Goal: Find specific page/section: Find specific page/section

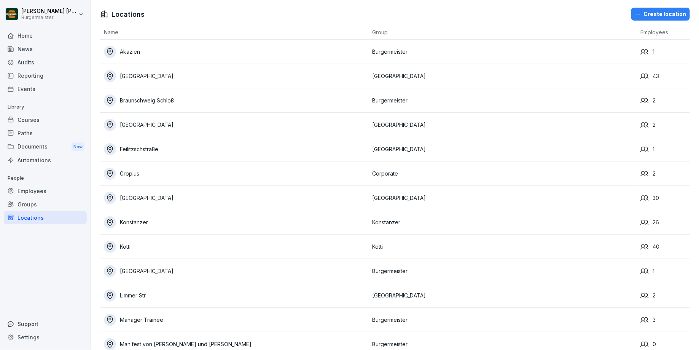
click at [28, 190] on div "Employees" at bounding box center [45, 190] width 83 height 13
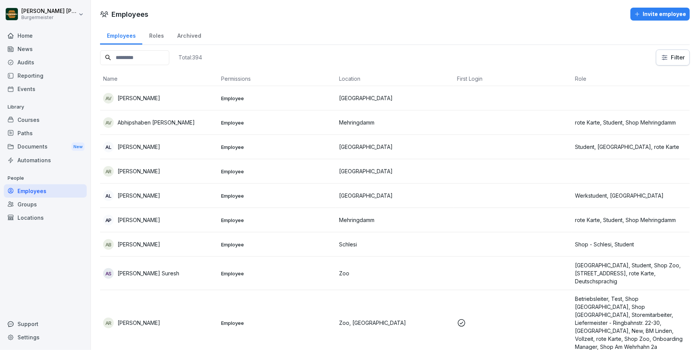
click at [154, 54] on input at bounding box center [134, 57] width 69 height 15
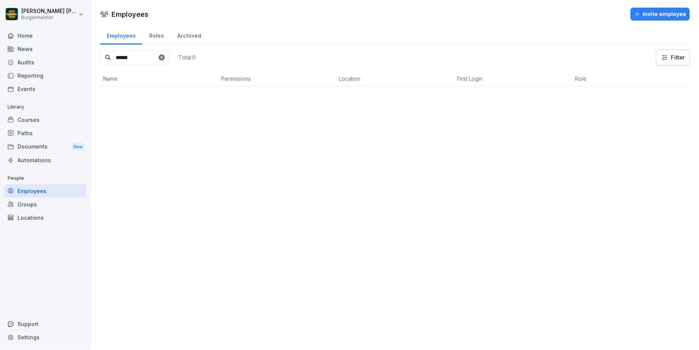
type input "******"
click at [164, 56] on icon at bounding box center [162, 57] width 5 height 5
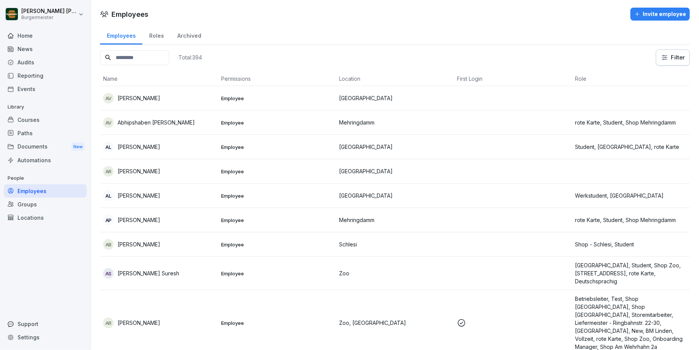
click at [42, 40] on div "Home" at bounding box center [45, 35] width 83 height 13
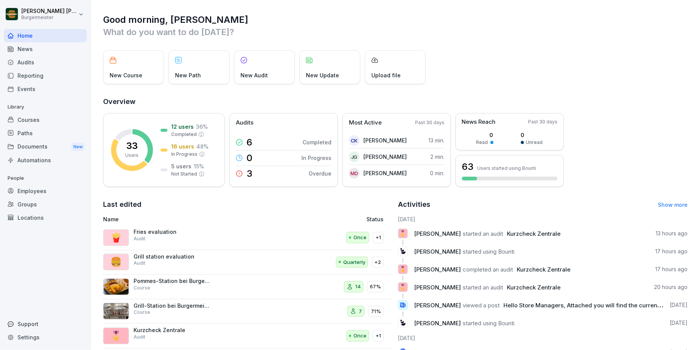
click at [44, 34] on div "Home" at bounding box center [45, 35] width 83 height 13
